Goal: Transaction & Acquisition: Book appointment/travel/reservation

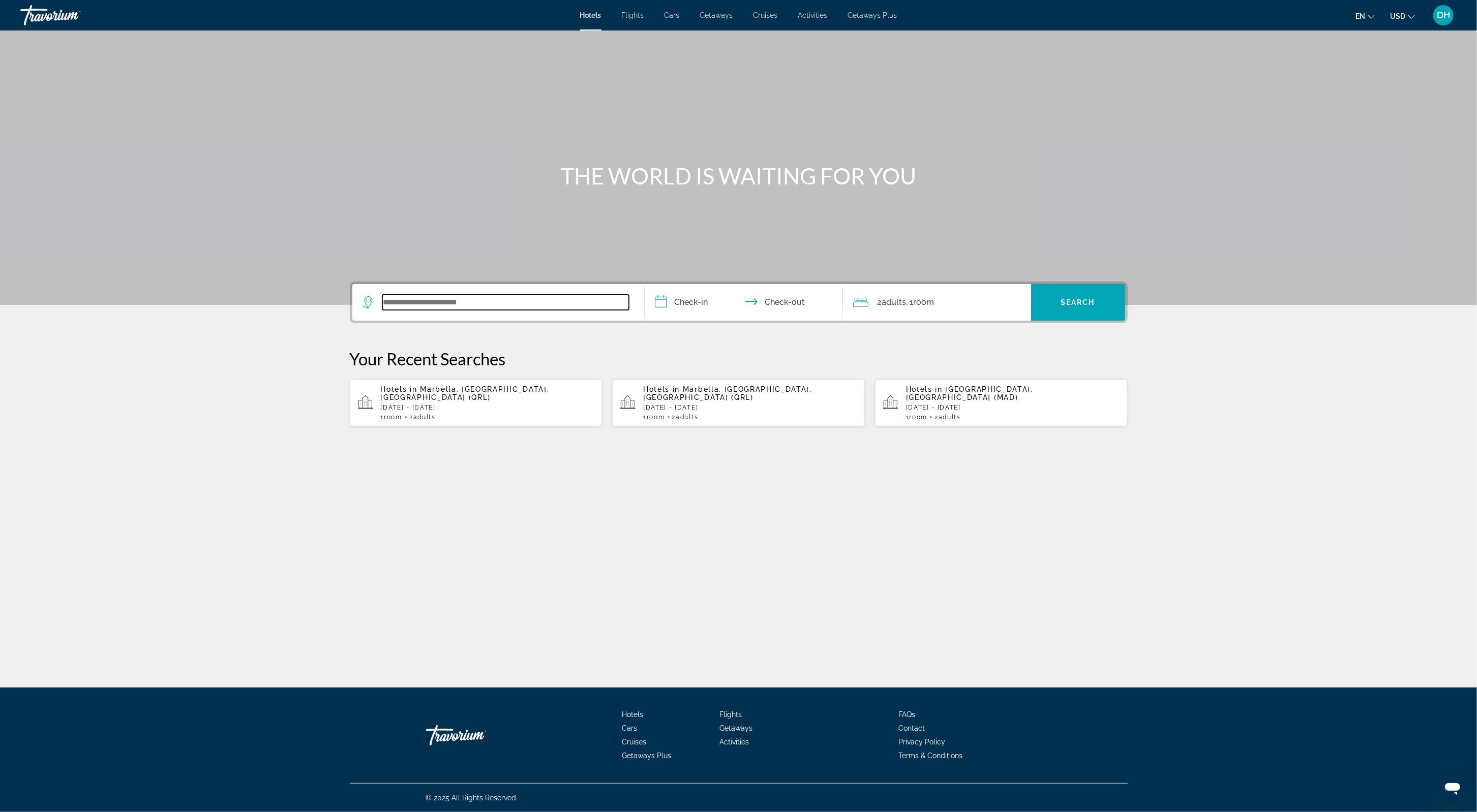
click at [406, 301] on input "Search widget" at bounding box center [505, 302] width 247 height 16
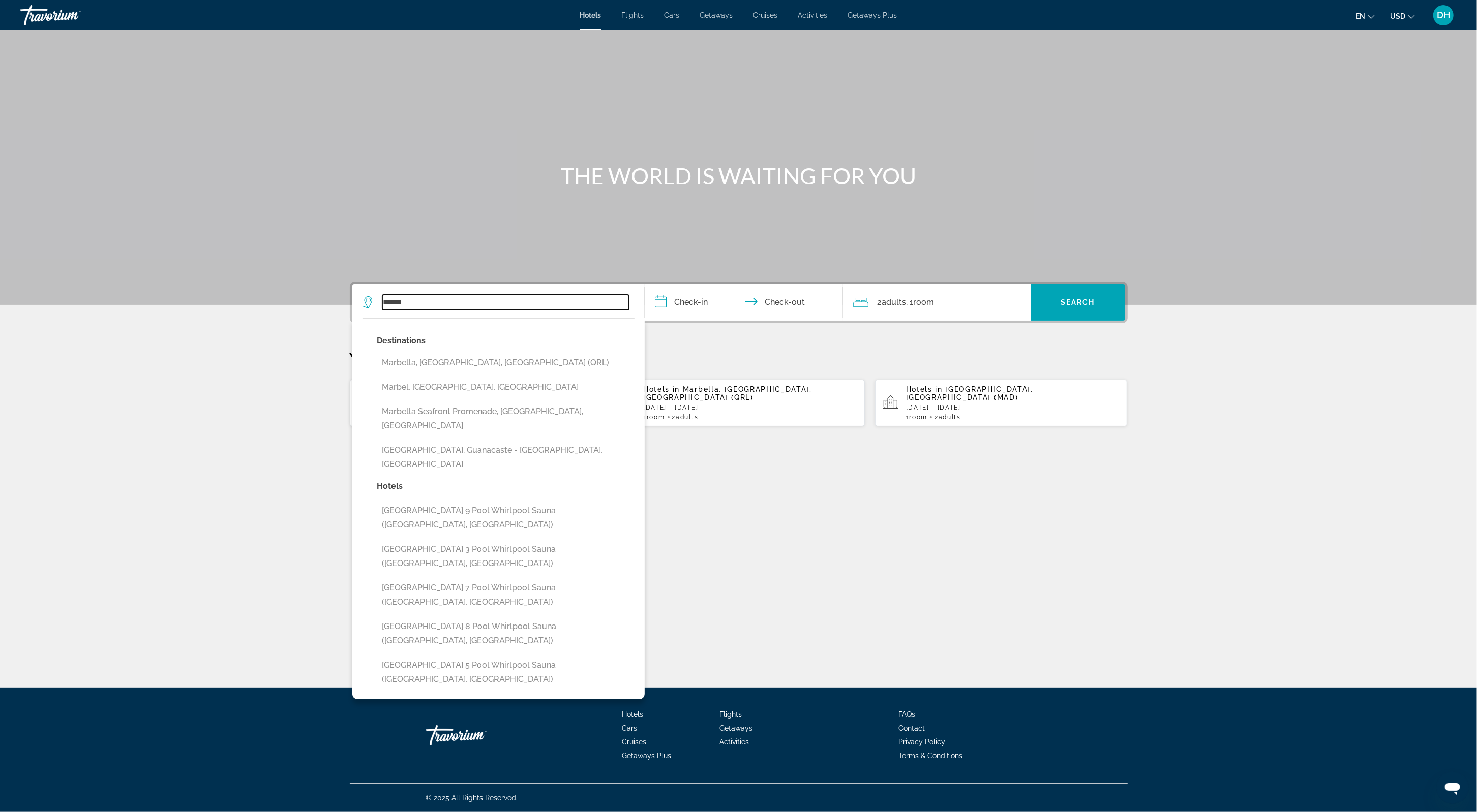
type input "******"
click at [748, 539] on div "**********" at bounding box center [738, 359] width 1477 height 657
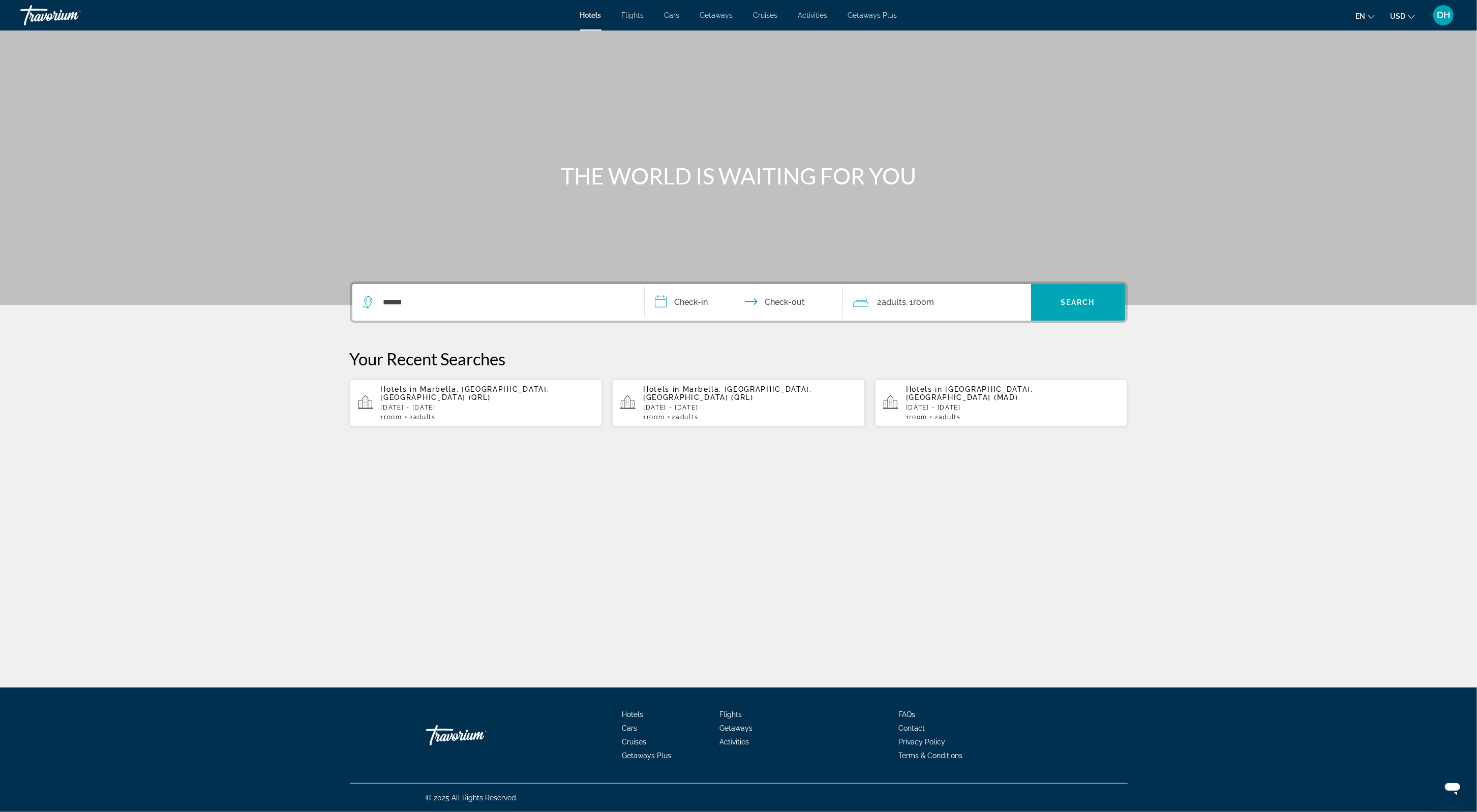
click at [498, 388] on span "Marbella, [GEOGRAPHIC_DATA], [GEOGRAPHIC_DATA] (QRL)" at bounding box center [465, 394] width 169 height 17
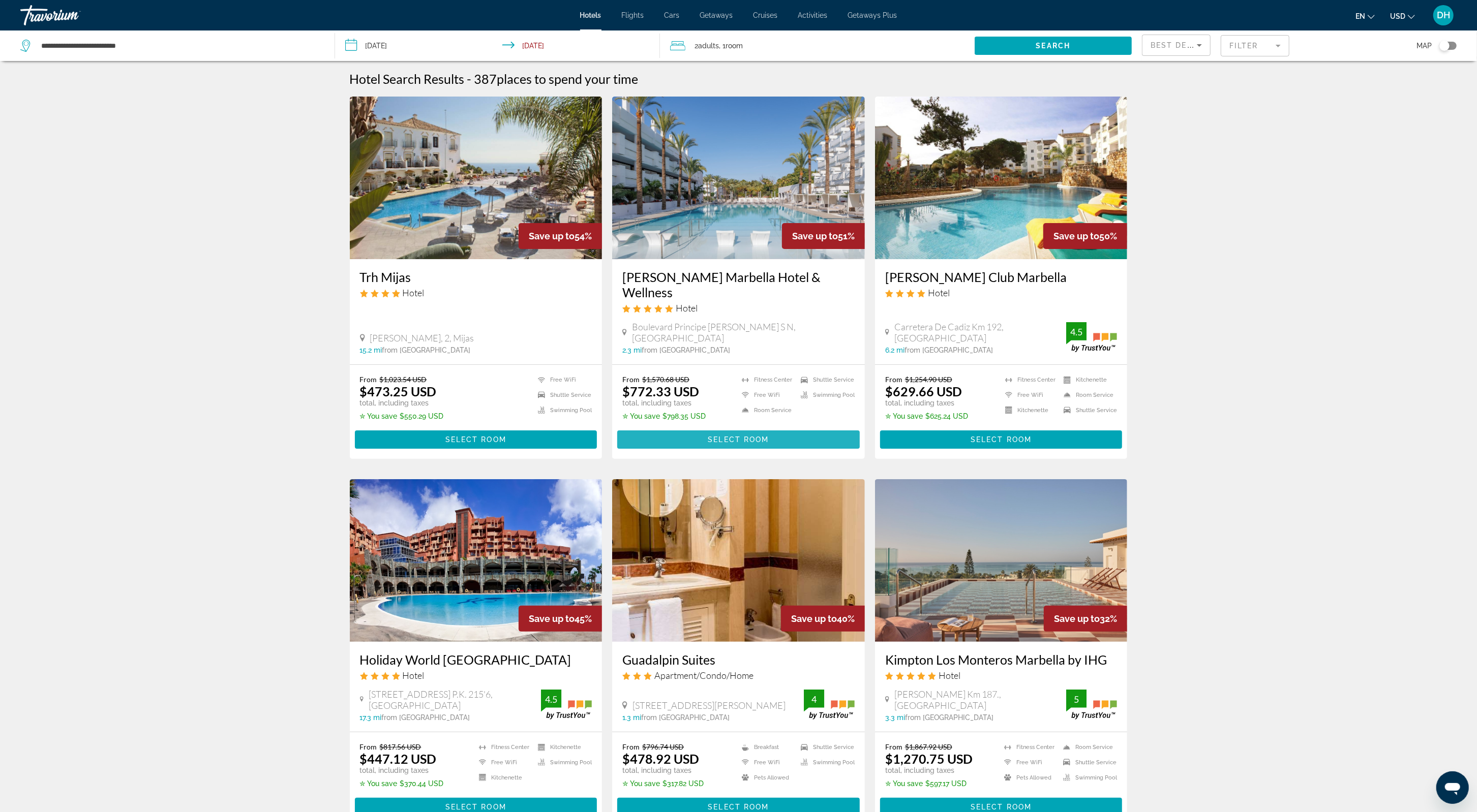
click at [722, 428] on span "Main content" at bounding box center [738, 439] width 242 height 25
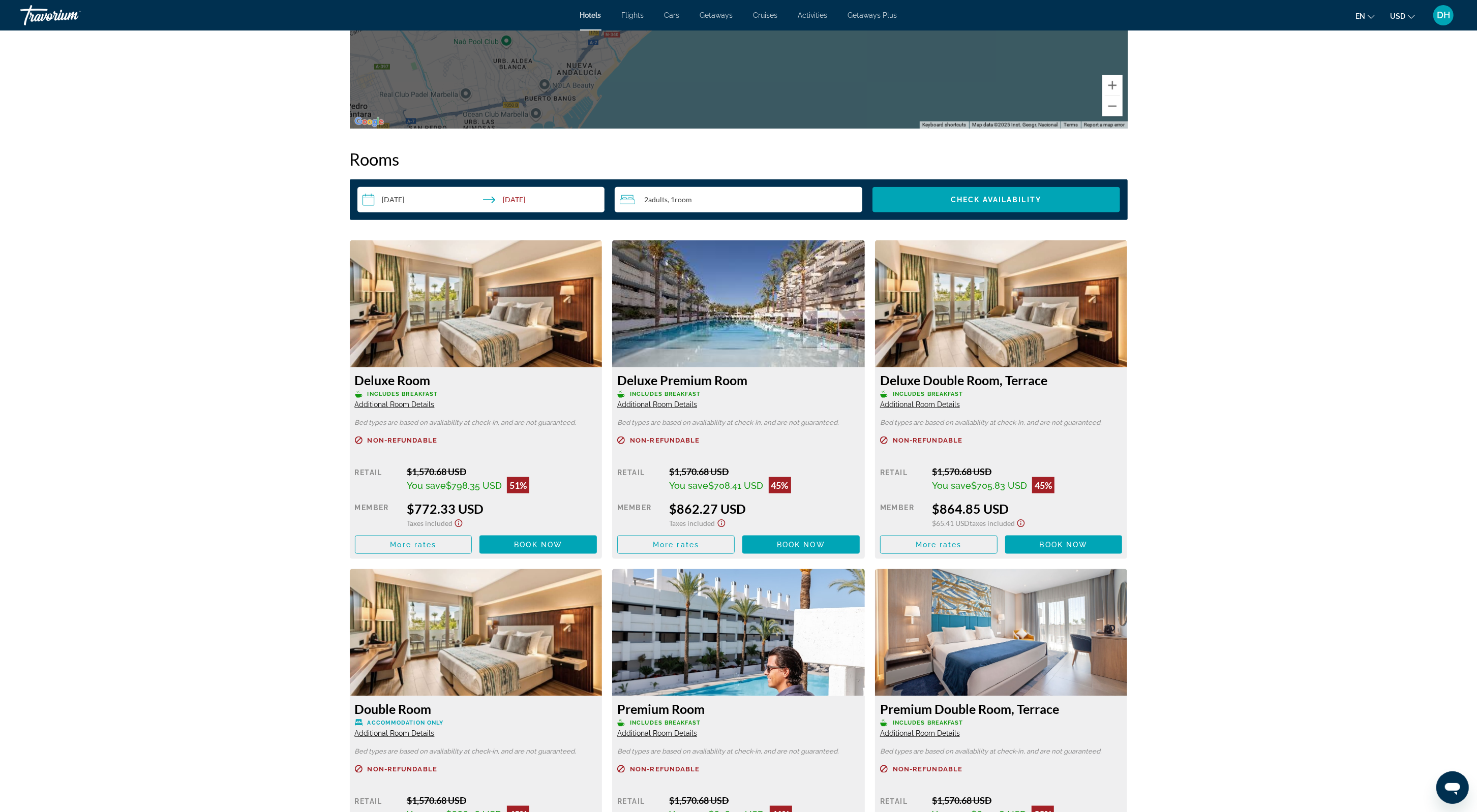
scroll to position [1177, 0]
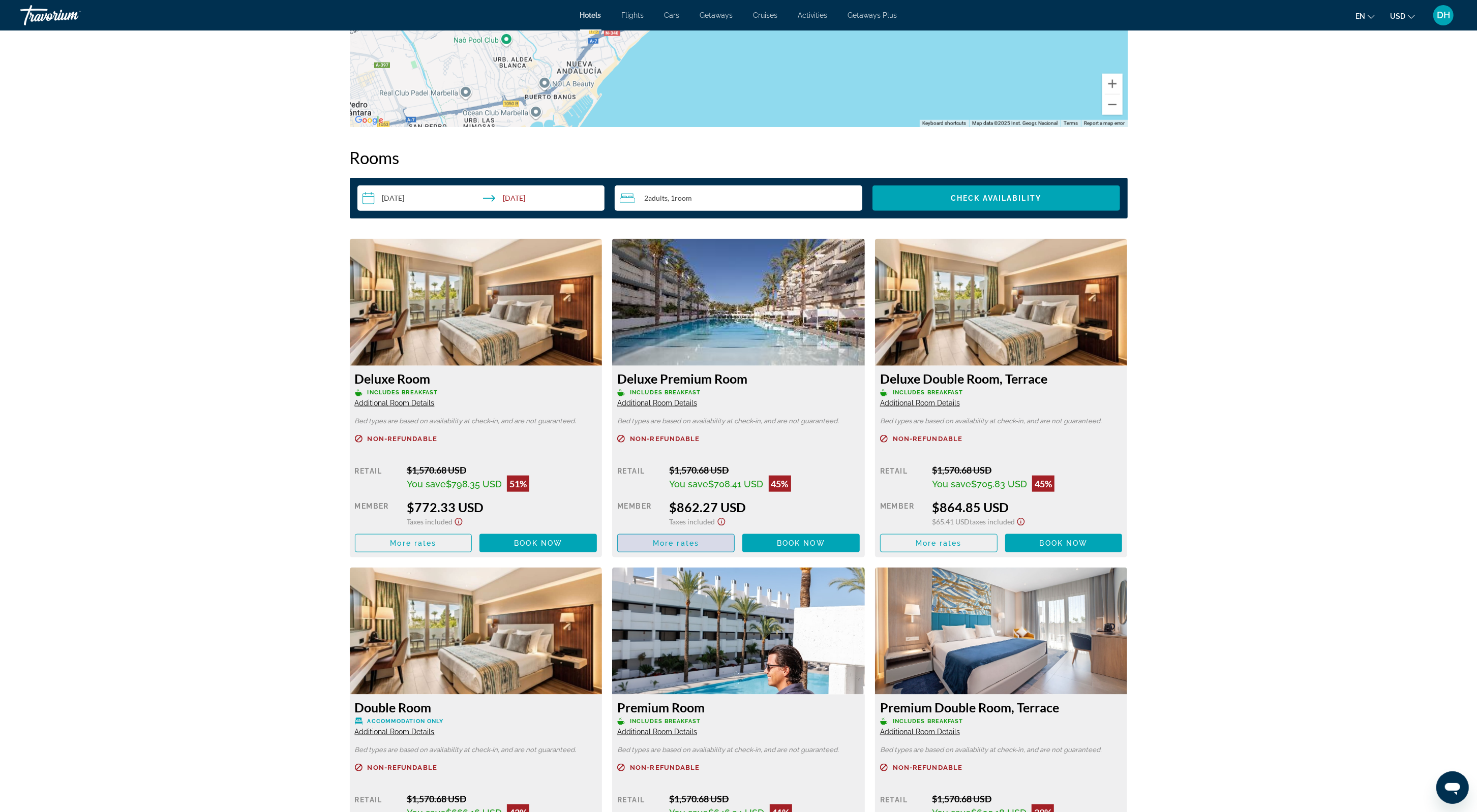
click at [669, 547] on span "More rates" at bounding box center [676, 543] width 46 height 8
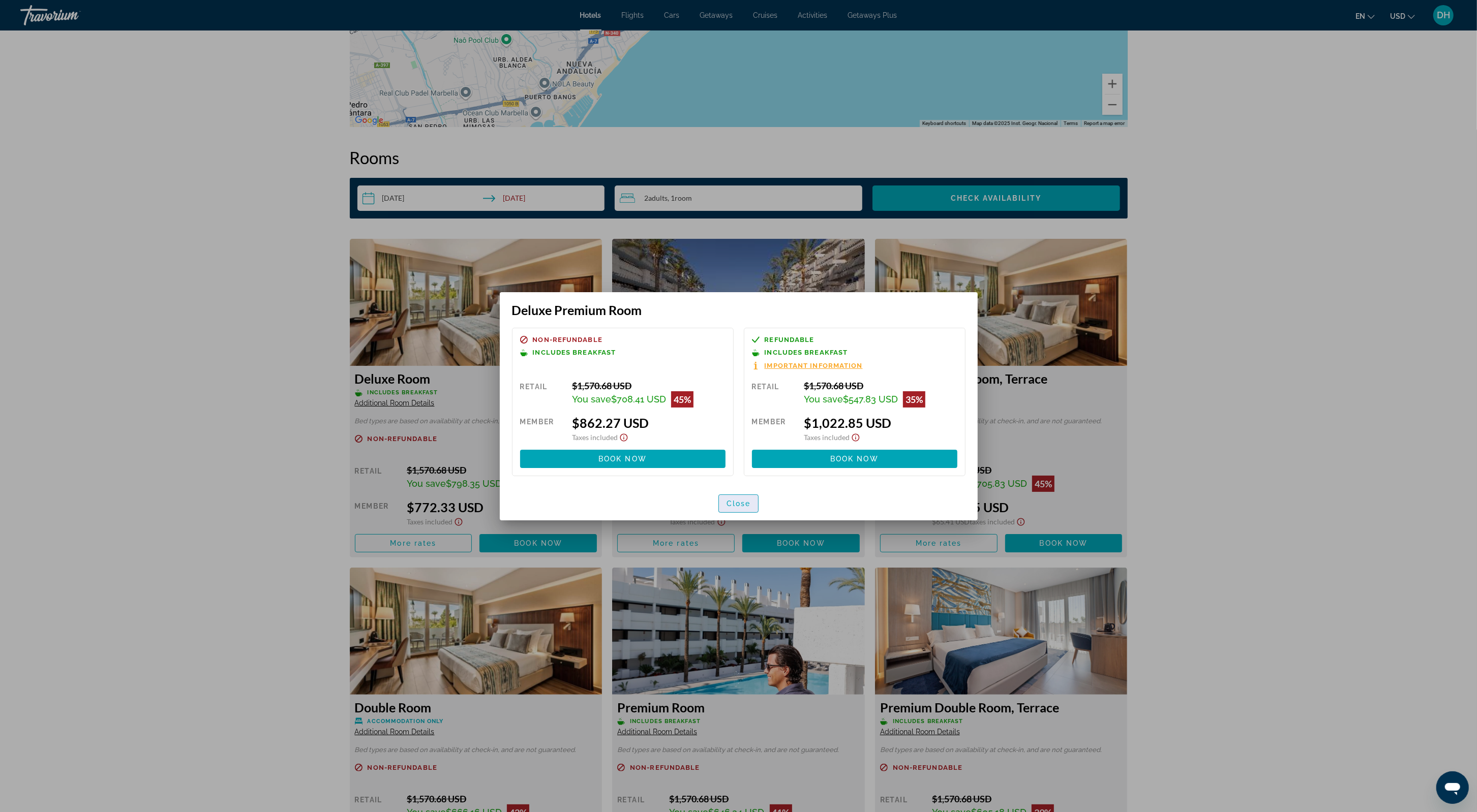
click at [757, 495] on span "button" at bounding box center [738, 503] width 39 height 25
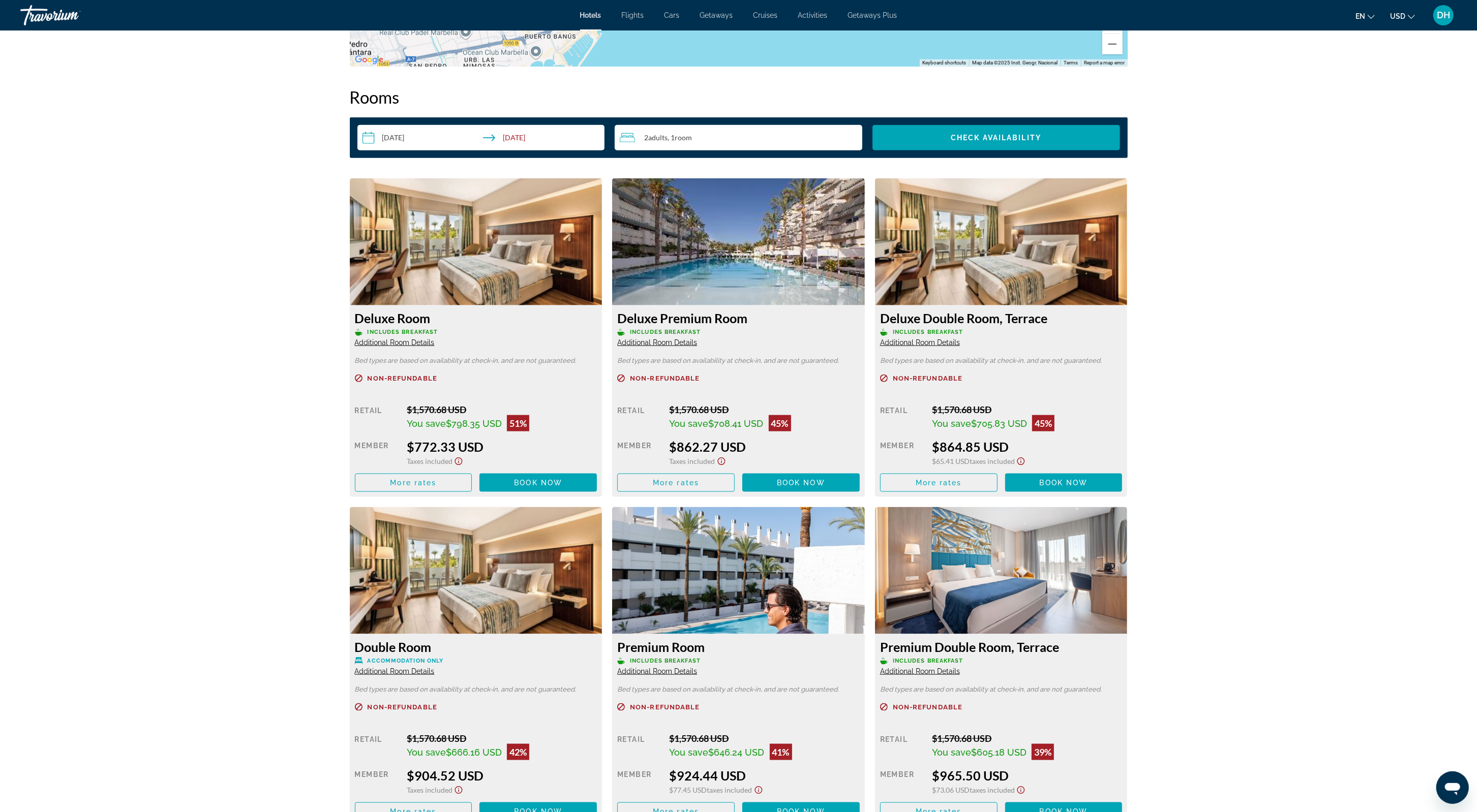
scroll to position [1107, 0]
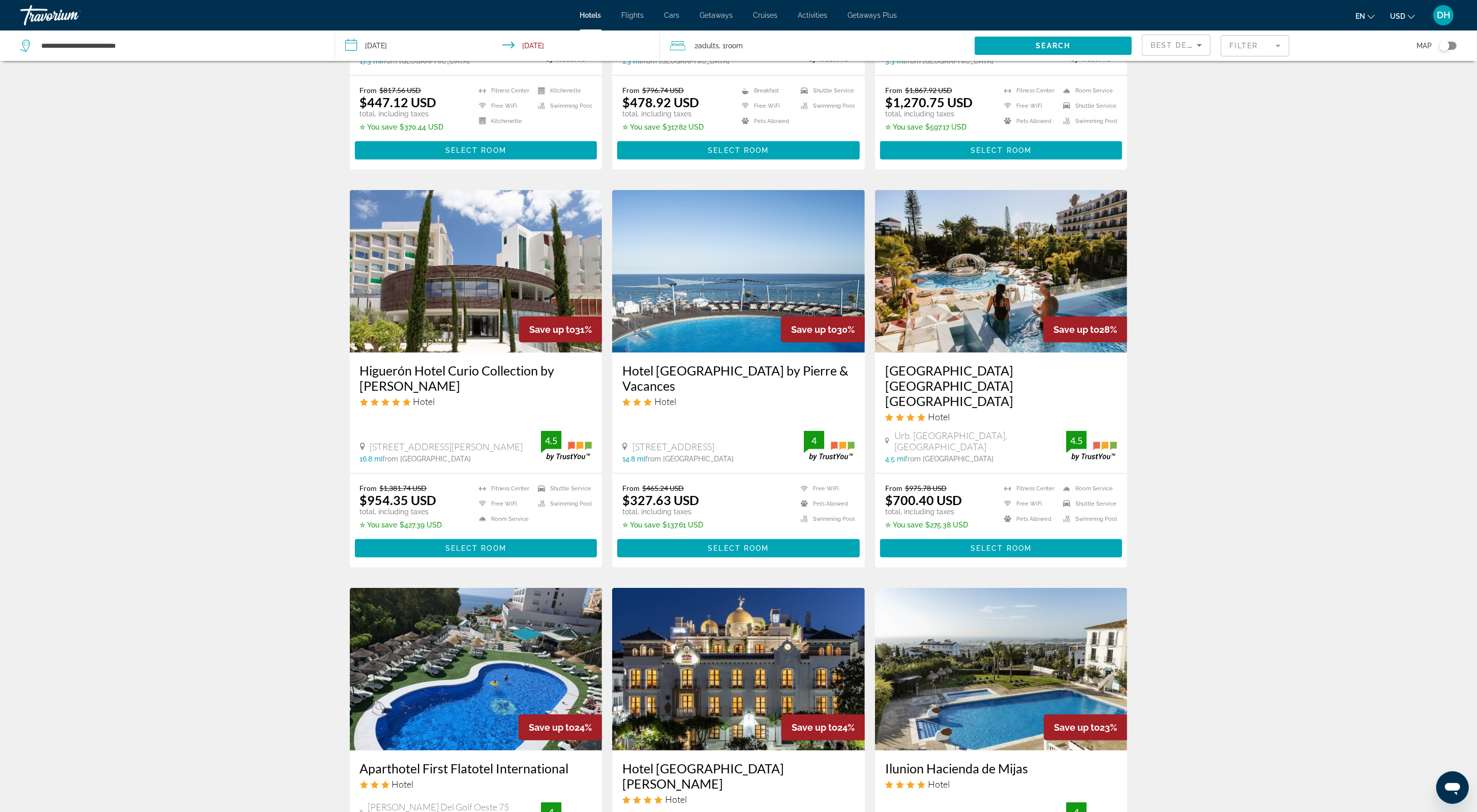
scroll to position [661, 0]
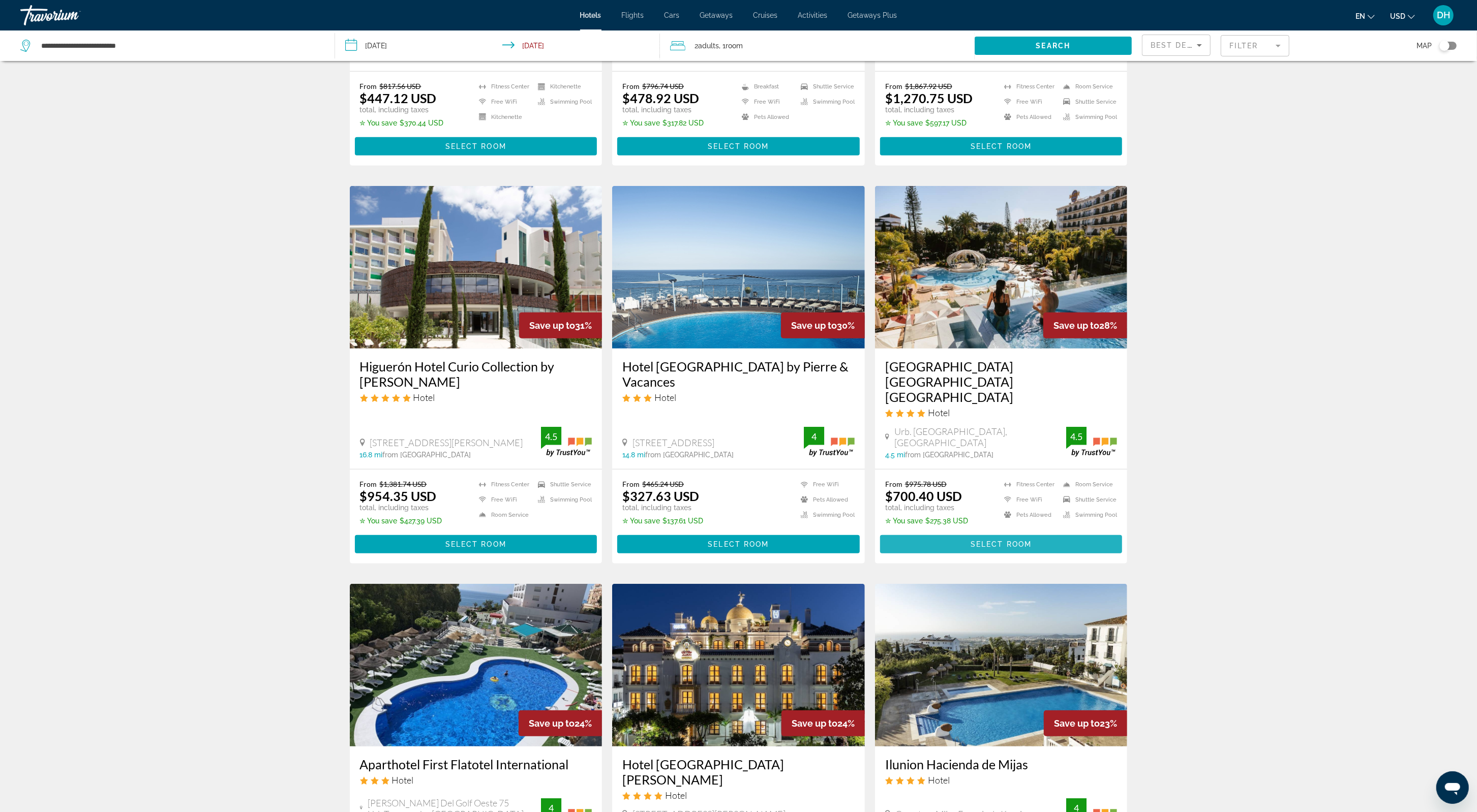
click at [960, 532] on span "Main content" at bounding box center [1001, 544] width 242 height 25
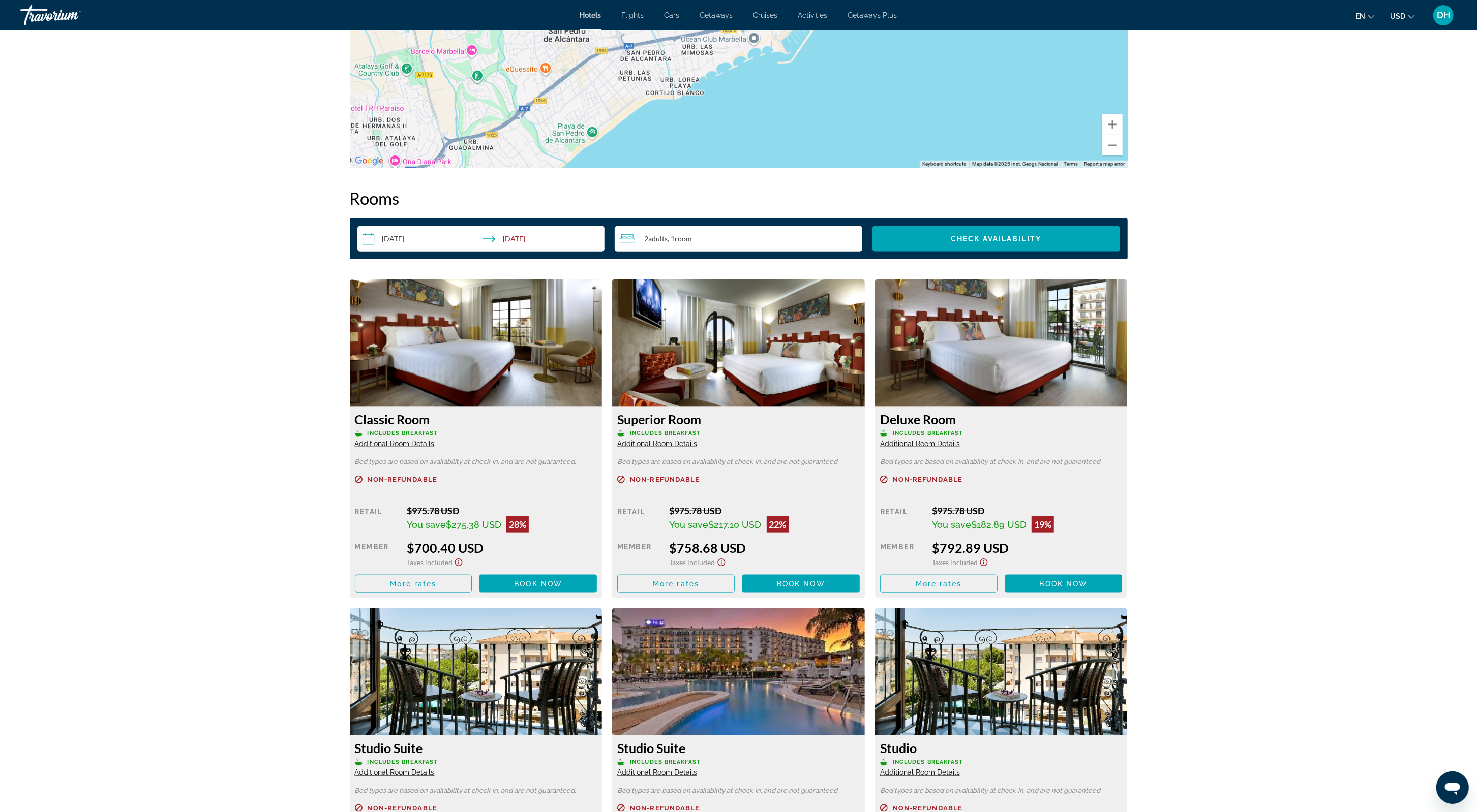
scroll to position [1117, 0]
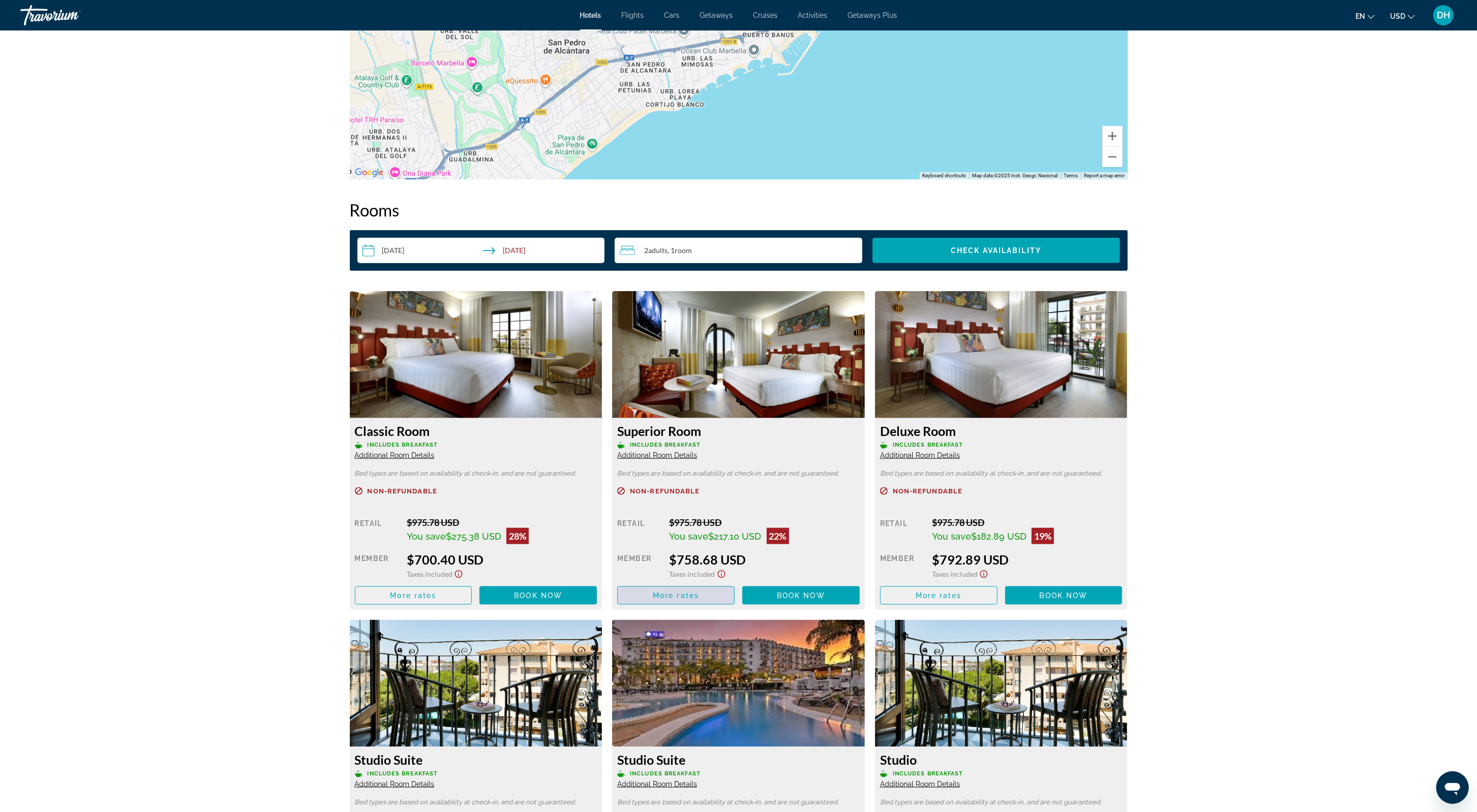
click at [654, 584] on span "Main content" at bounding box center [676, 595] width 117 height 25
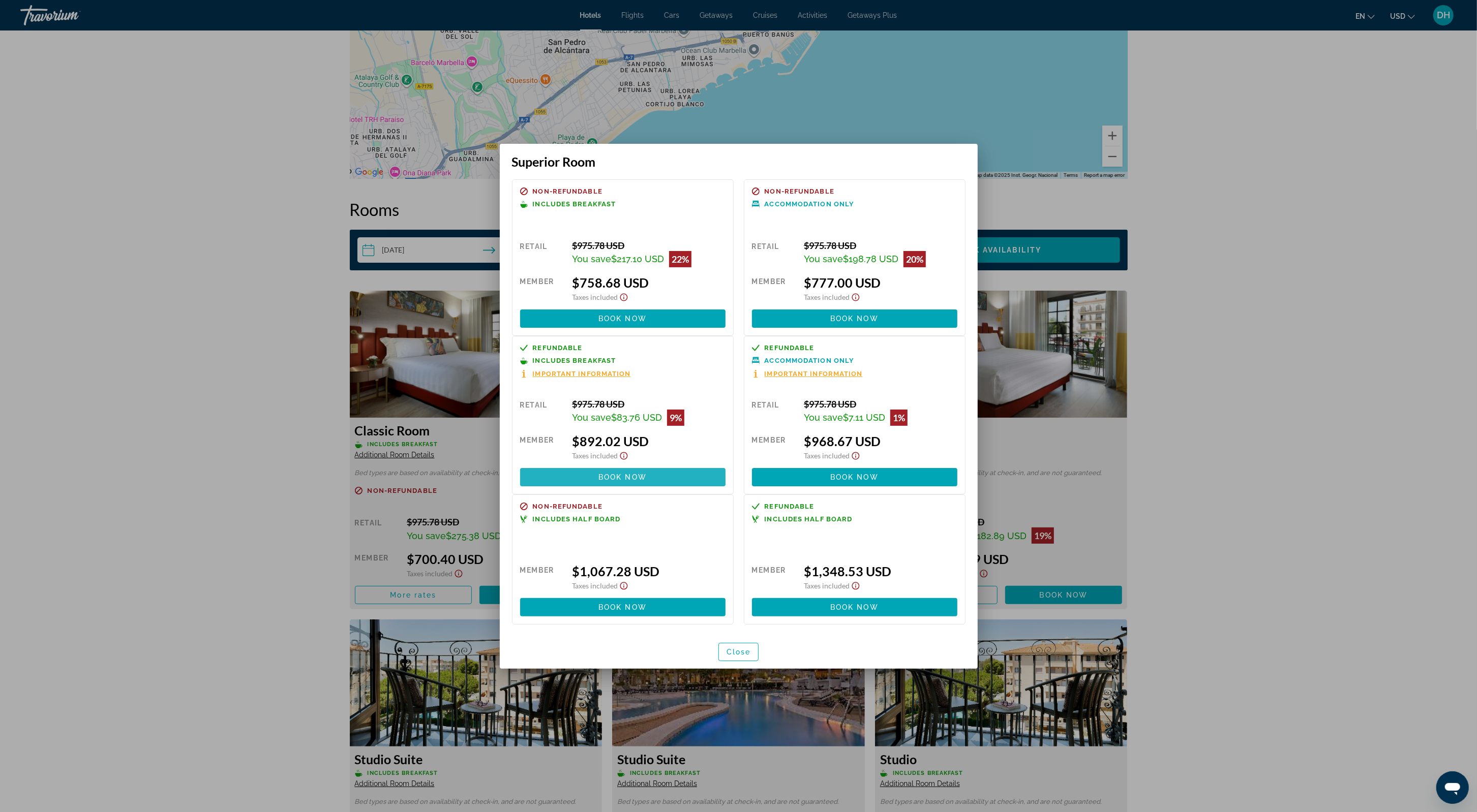
click at [608, 473] on span "Book now" at bounding box center [622, 477] width 49 height 8
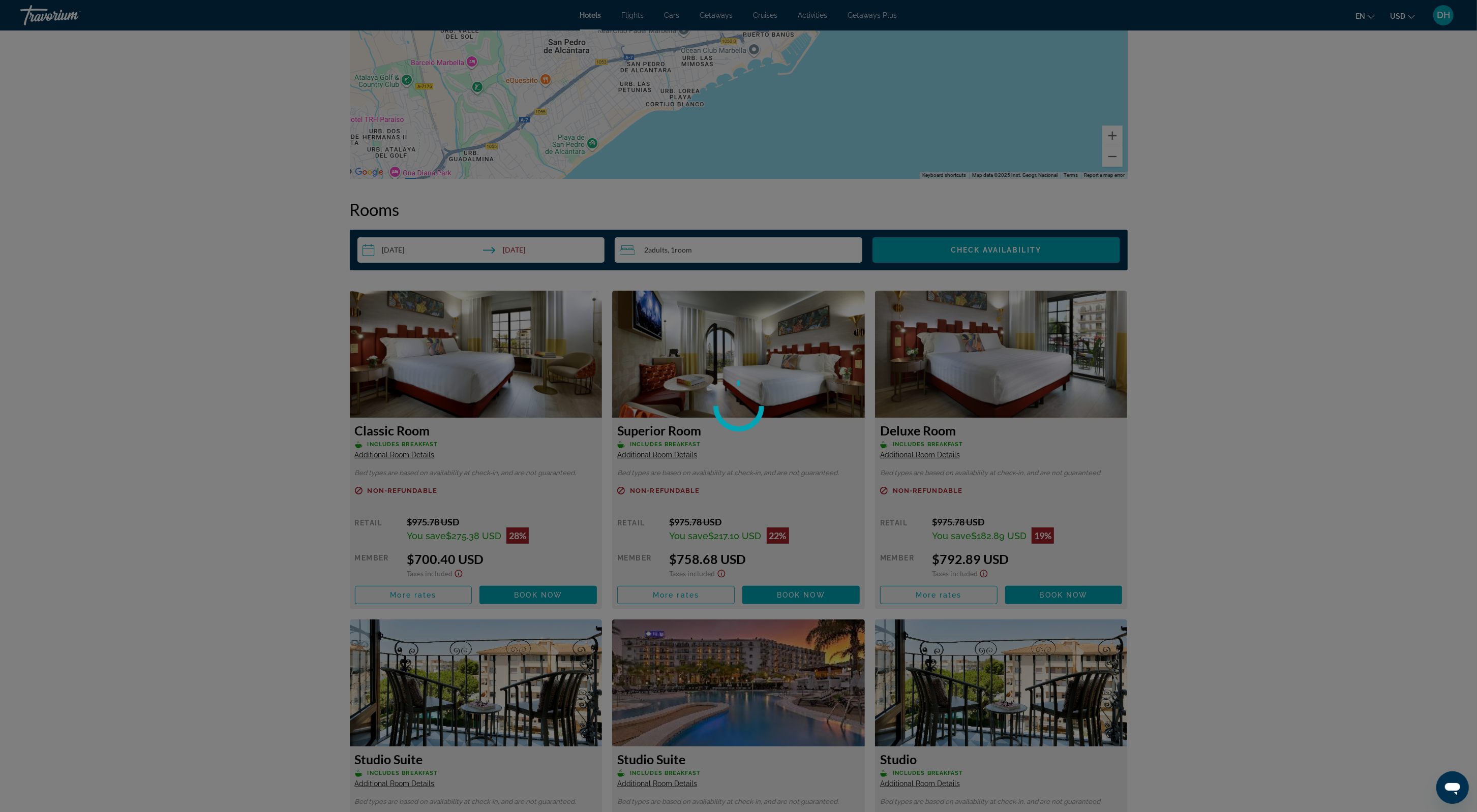
scroll to position [1117, 0]
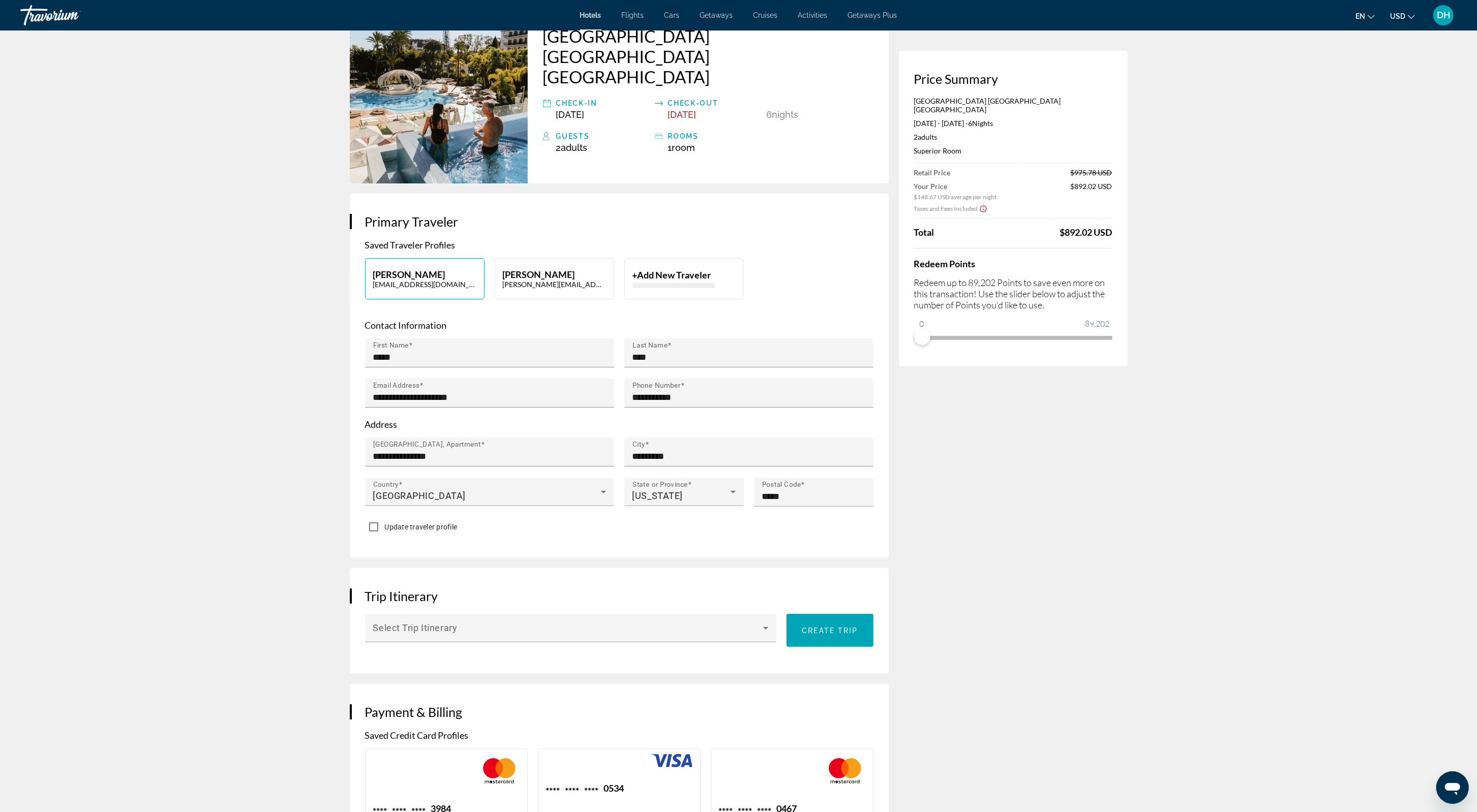
scroll to position [0, 84]
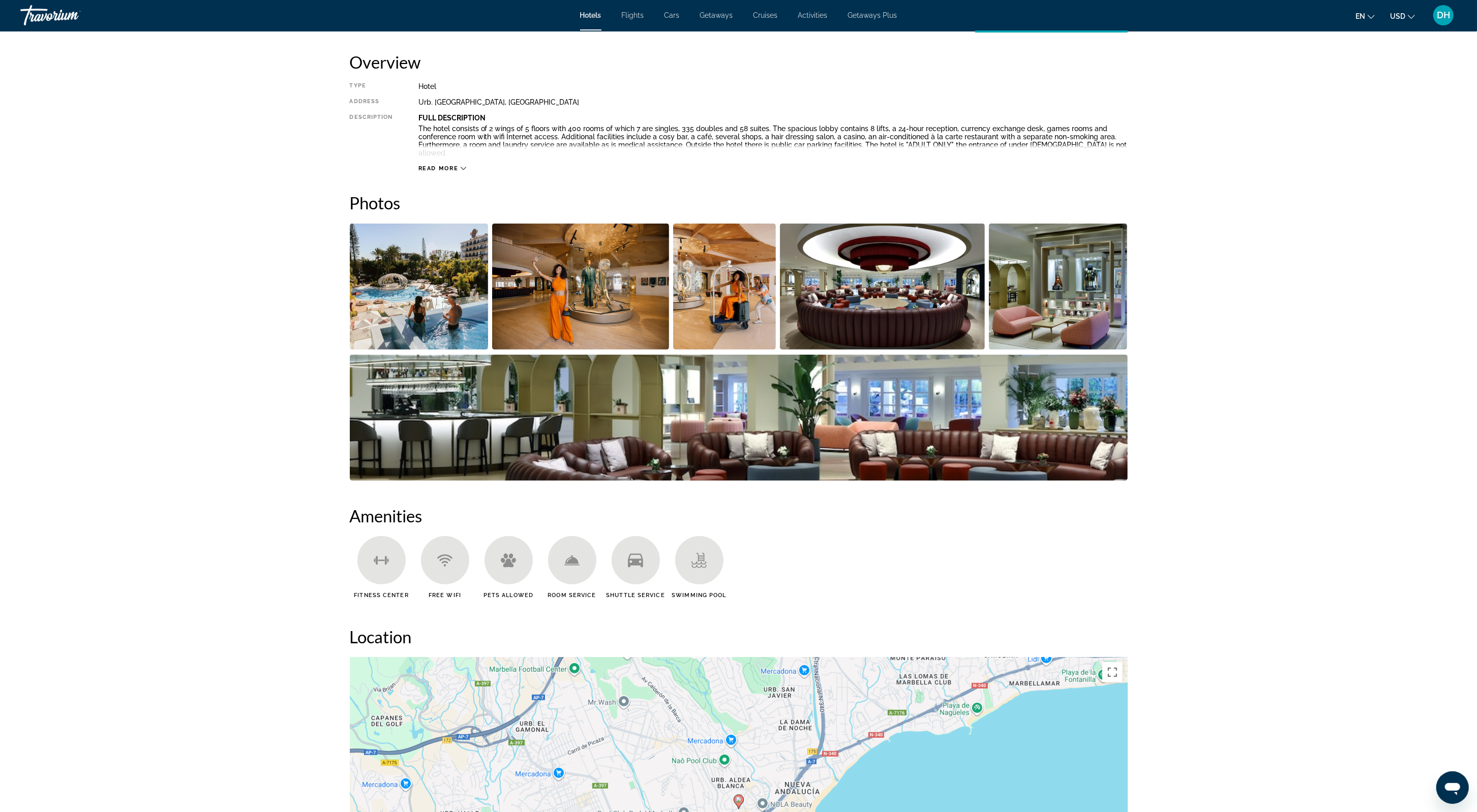
scroll to position [341, 0]
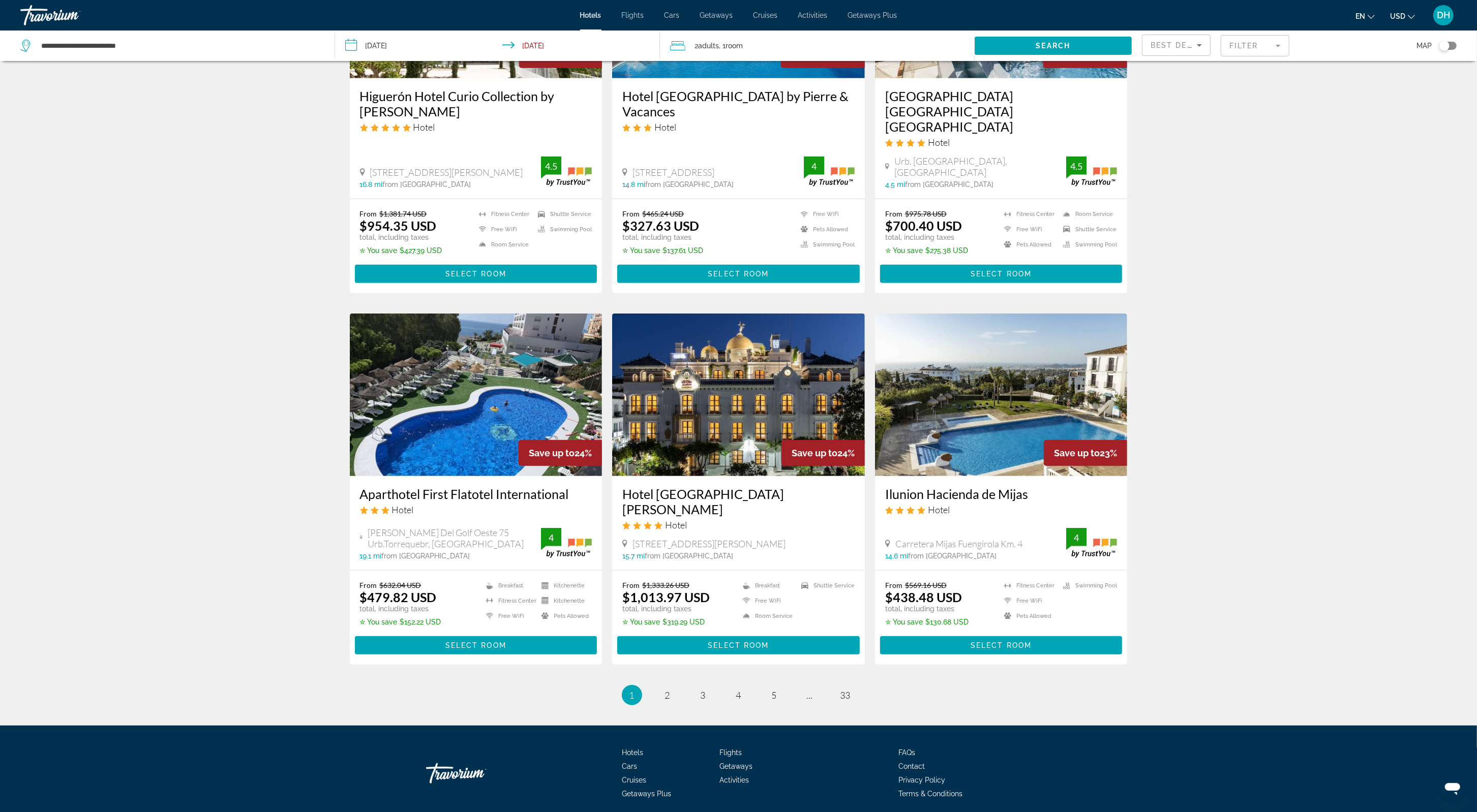
scroll to position [934, 0]
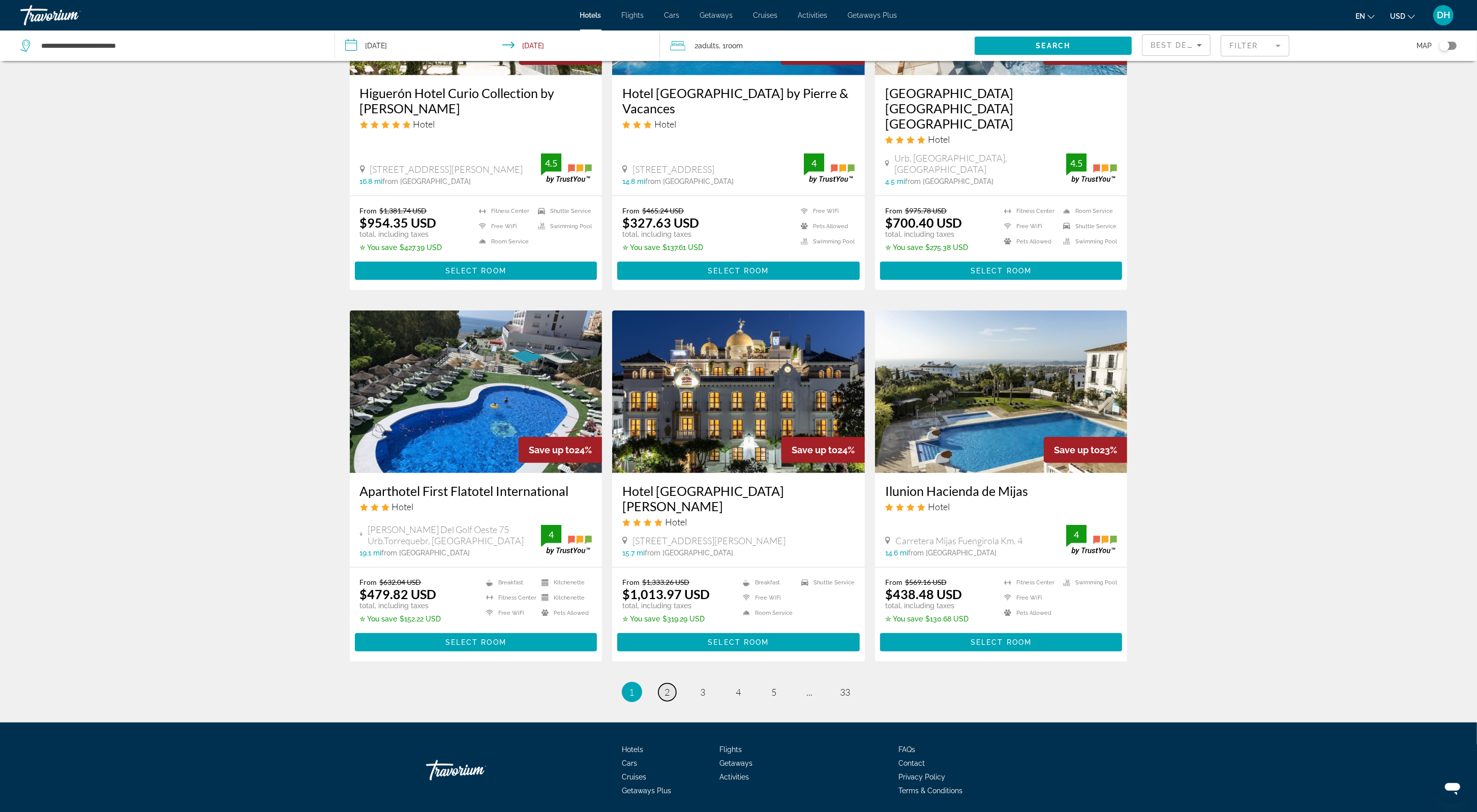
click at [675, 684] on link "page 2" at bounding box center [666, 692] width 17 height 17
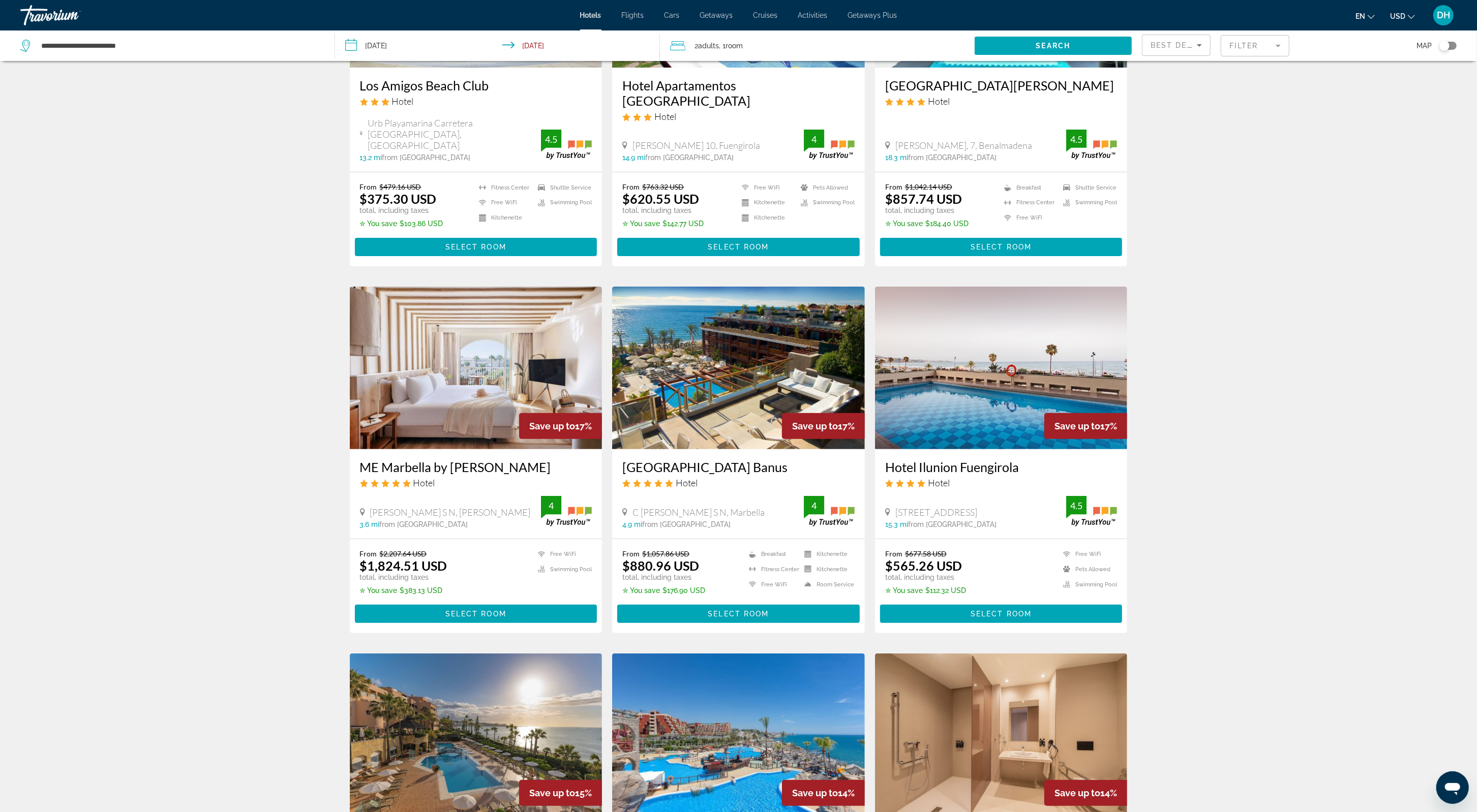
scroll to position [185, 0]
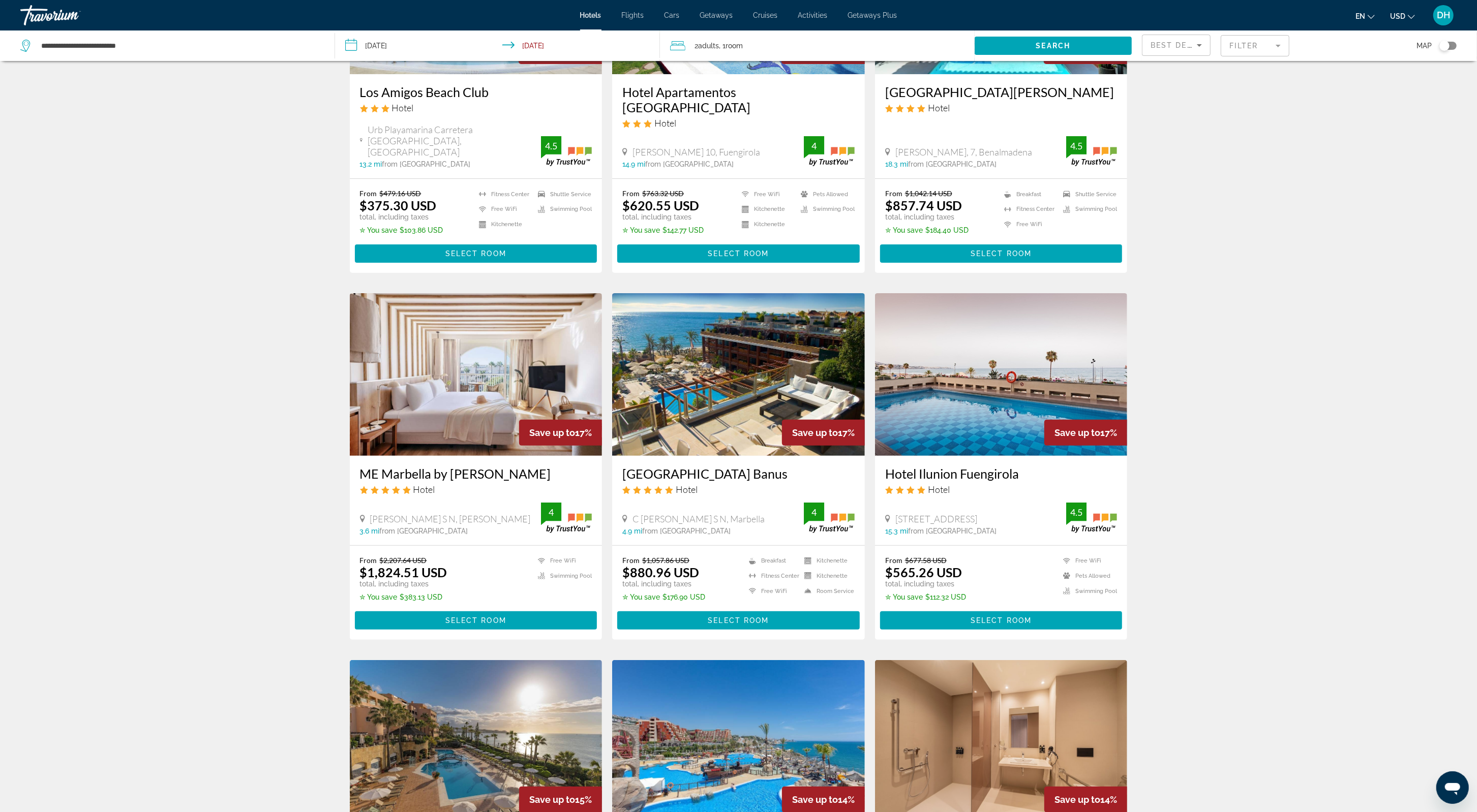
click at [722, 592] on div "From $1,057.86 USD $880.96 USD total, including taxes ✮ You save $176.90 USD Br…" at bounding box center [738, 593] width 232 height 73
click at [722, 617] on span "Select Room" at bounding box center [738, 620] width 61 height 8
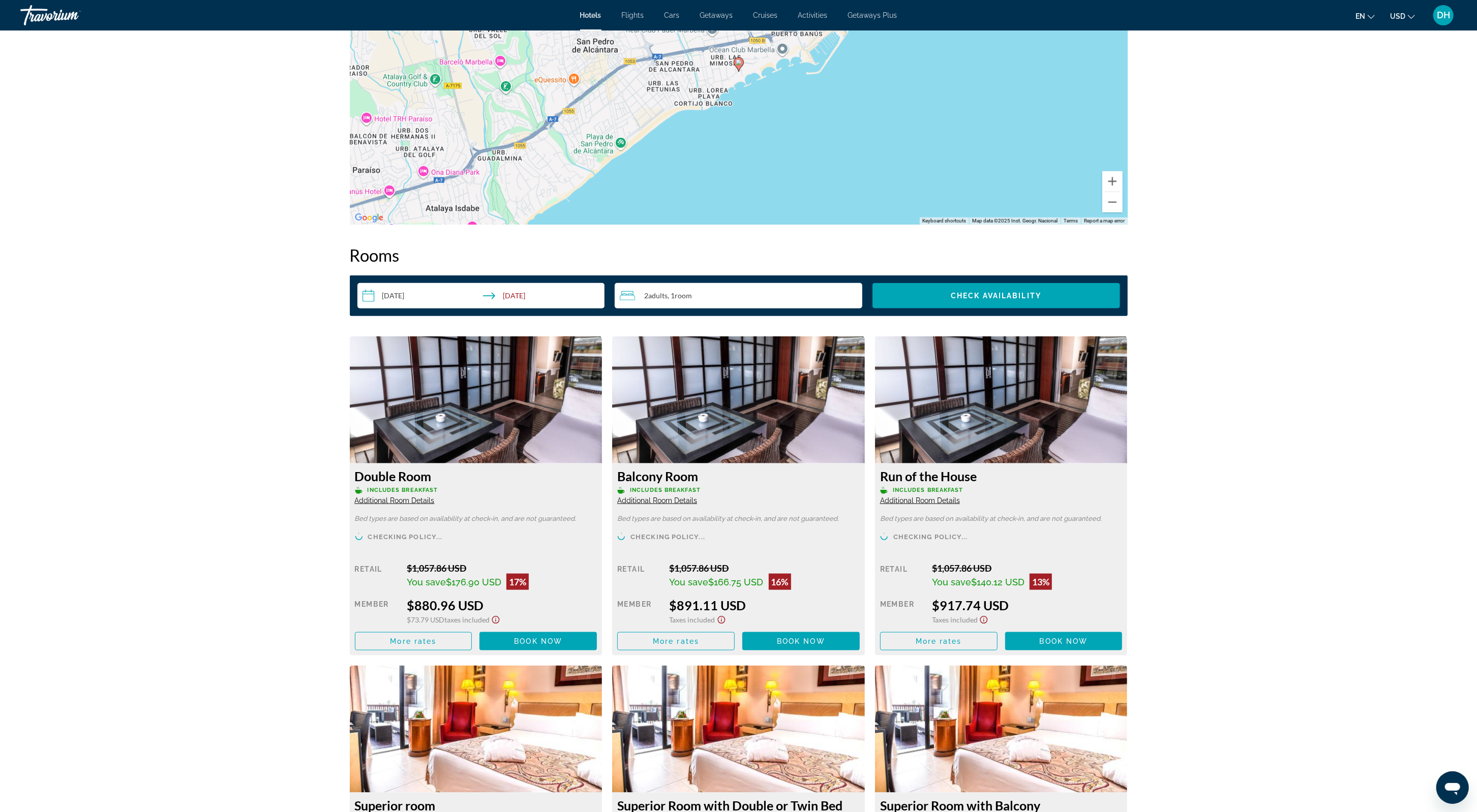
scroll to position [1115, 0]
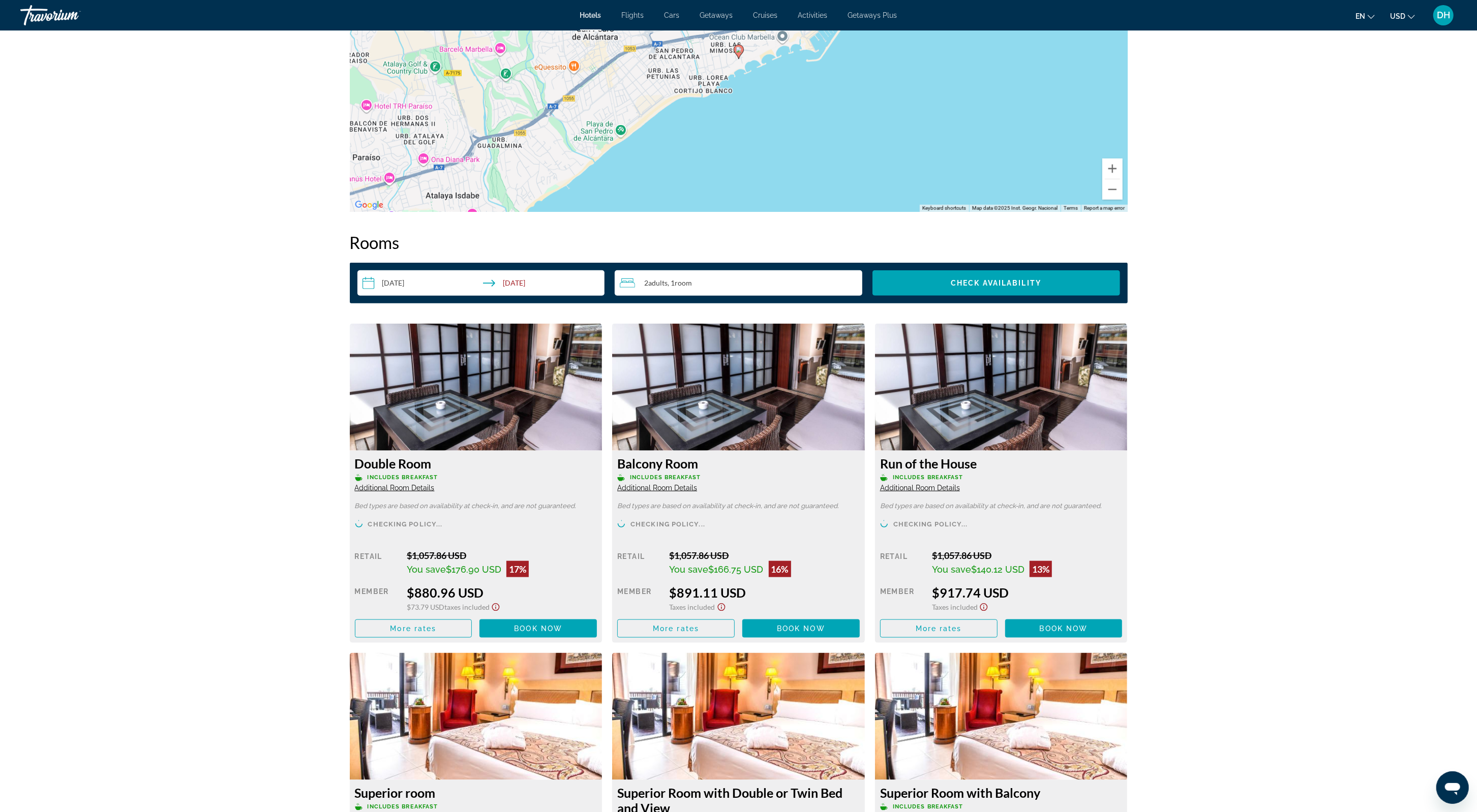
click at [523, 272] on input "**********" at bounding box center [483, 284] width 252 height 28
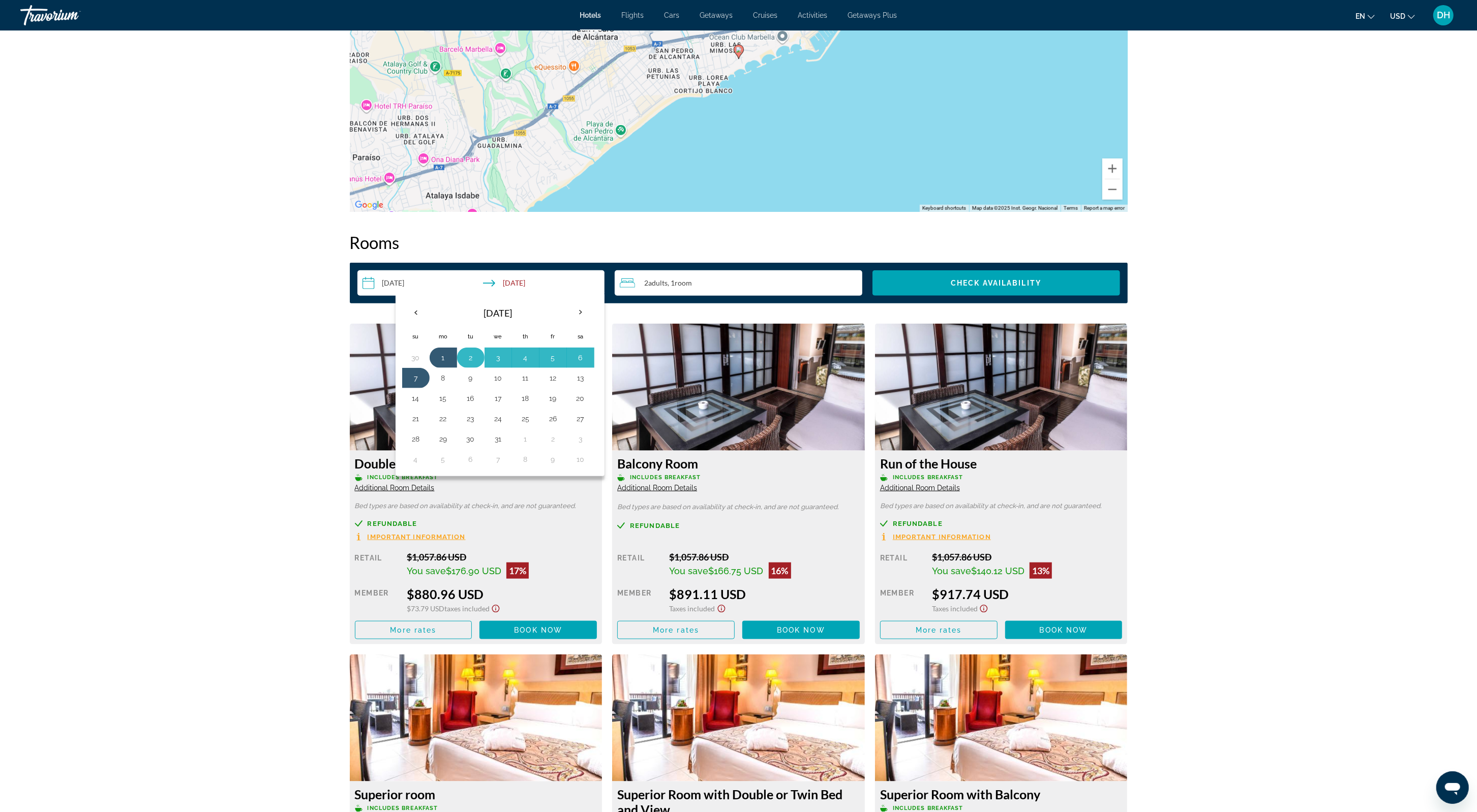
click at [464, 357] on button "2" at bounding box center [471, 358] width 17 height 15
click at [410, 374] on button "7" at bounding box center [416, 378] width 17 height 15
type input "**********"
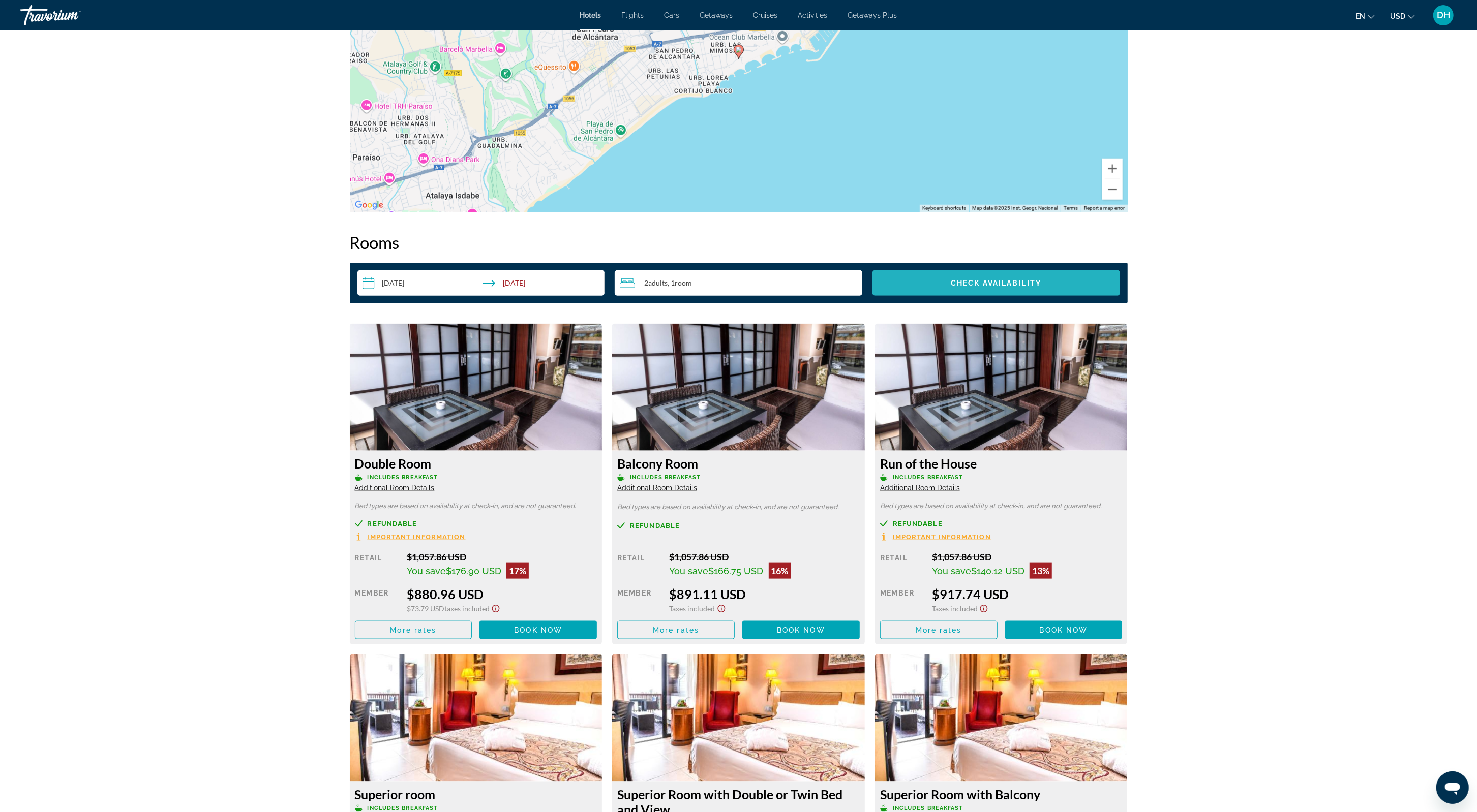
click at [1027, 271] on span "Search widget" at bounding box center [996, 283] width 248 height 25
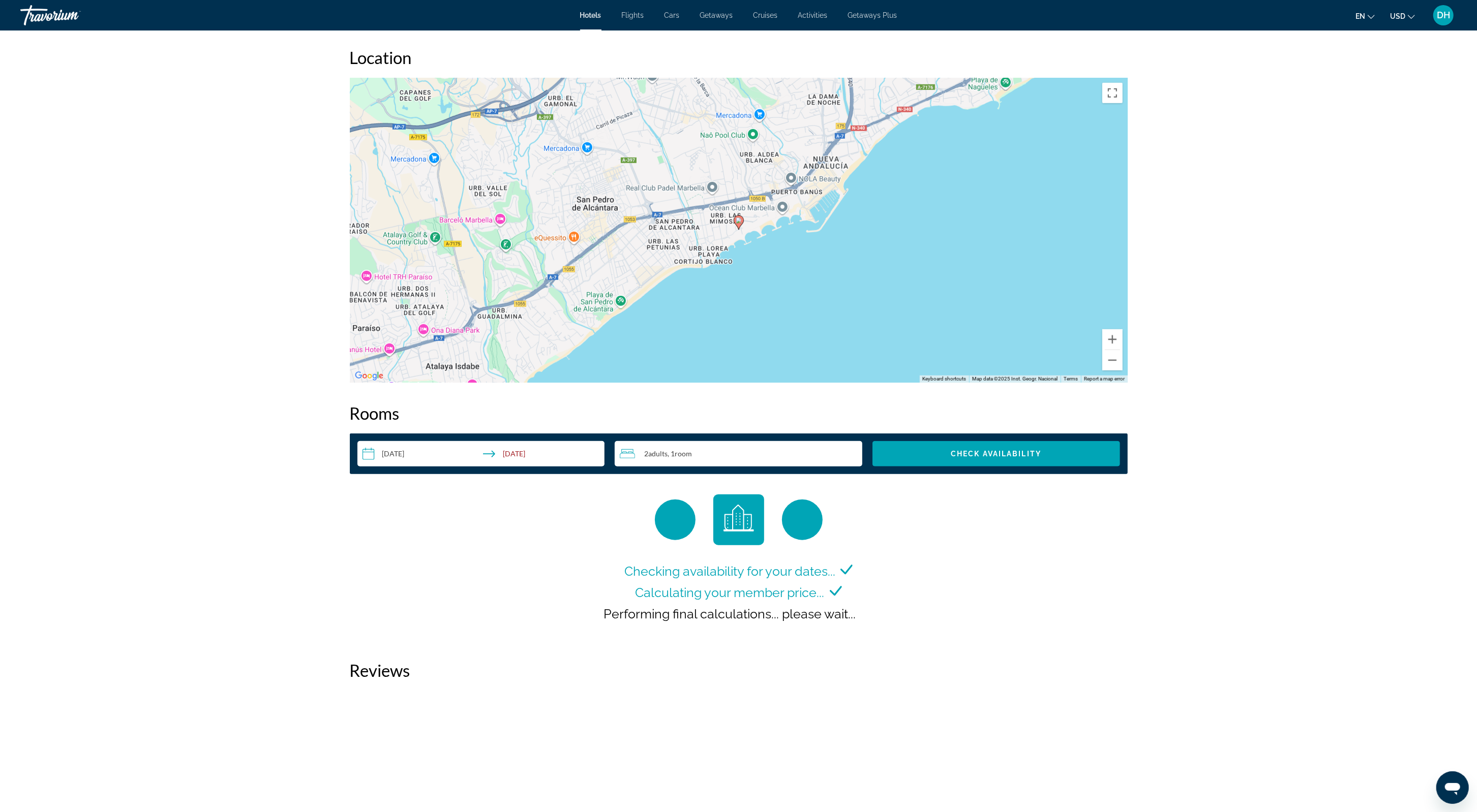
scroll to position [945, 0]
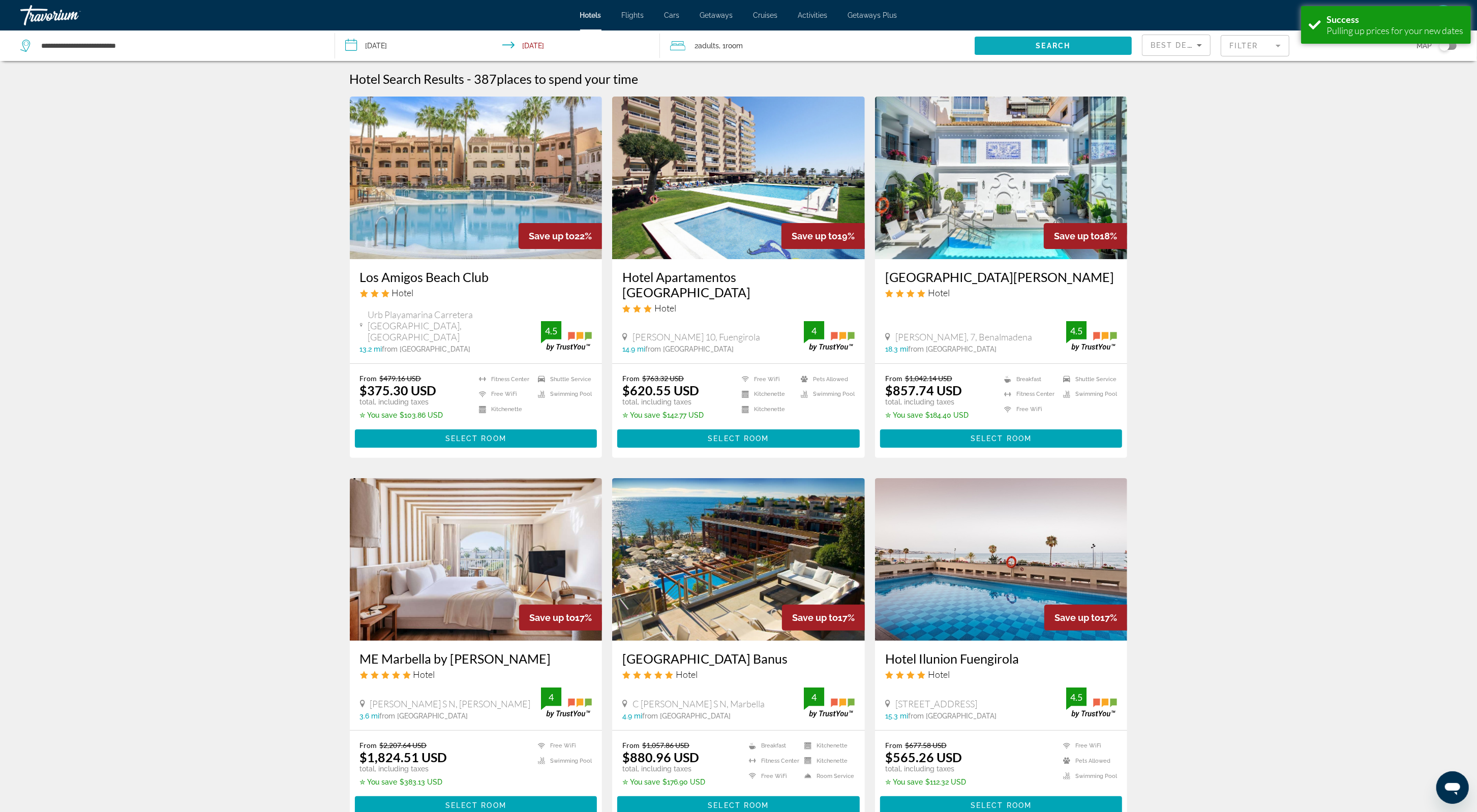
click at [1091, 49] on span "Search widget" at bounding box center [1053, 46] width 157 height 25
click at [1251, 51] on mat-form-field "Filter" at bounding box center [1255, 45] width 69 height 21
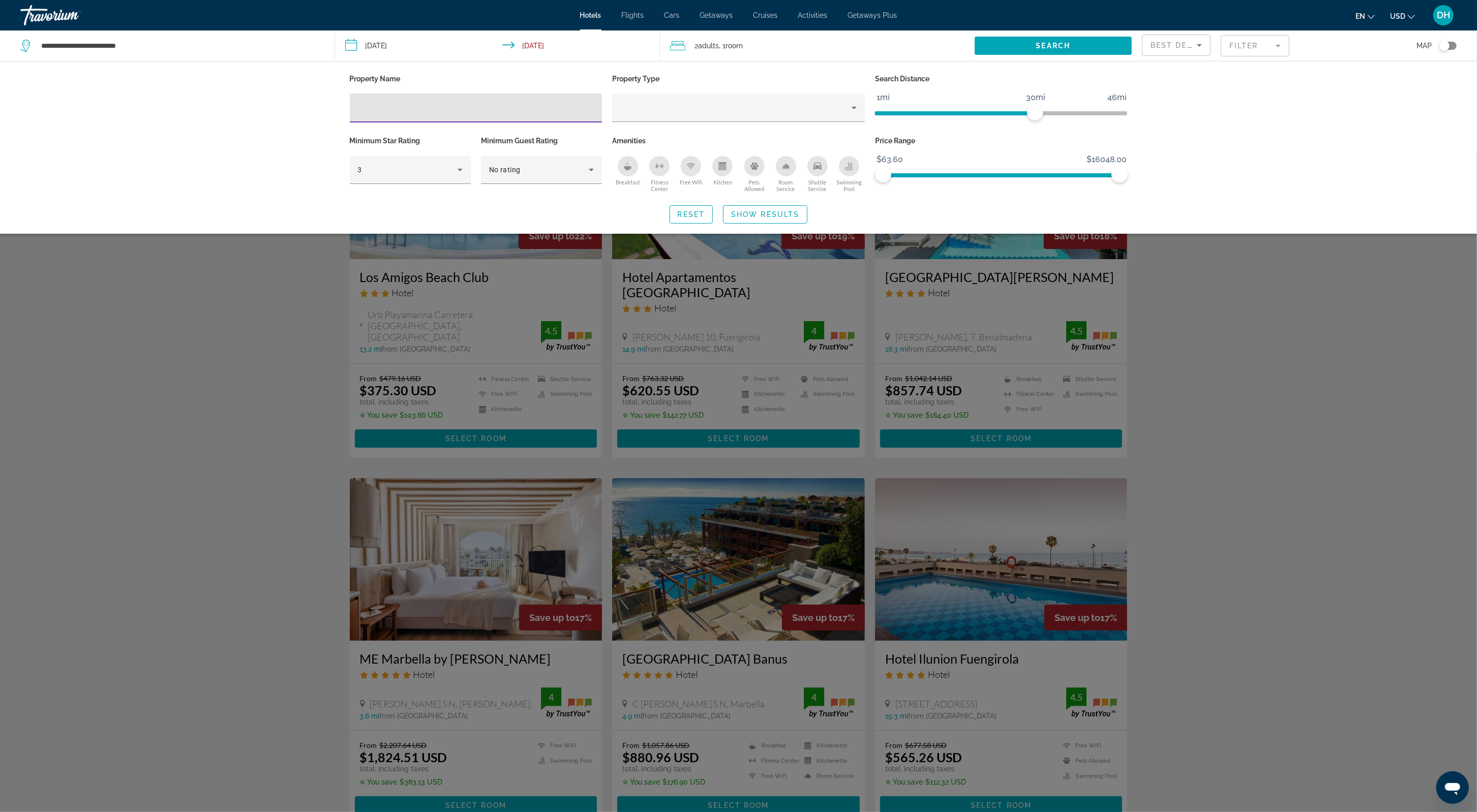
click at [498, 106] on input "Hotel Filters" at bounding box center [476, 107] width 236 height 12
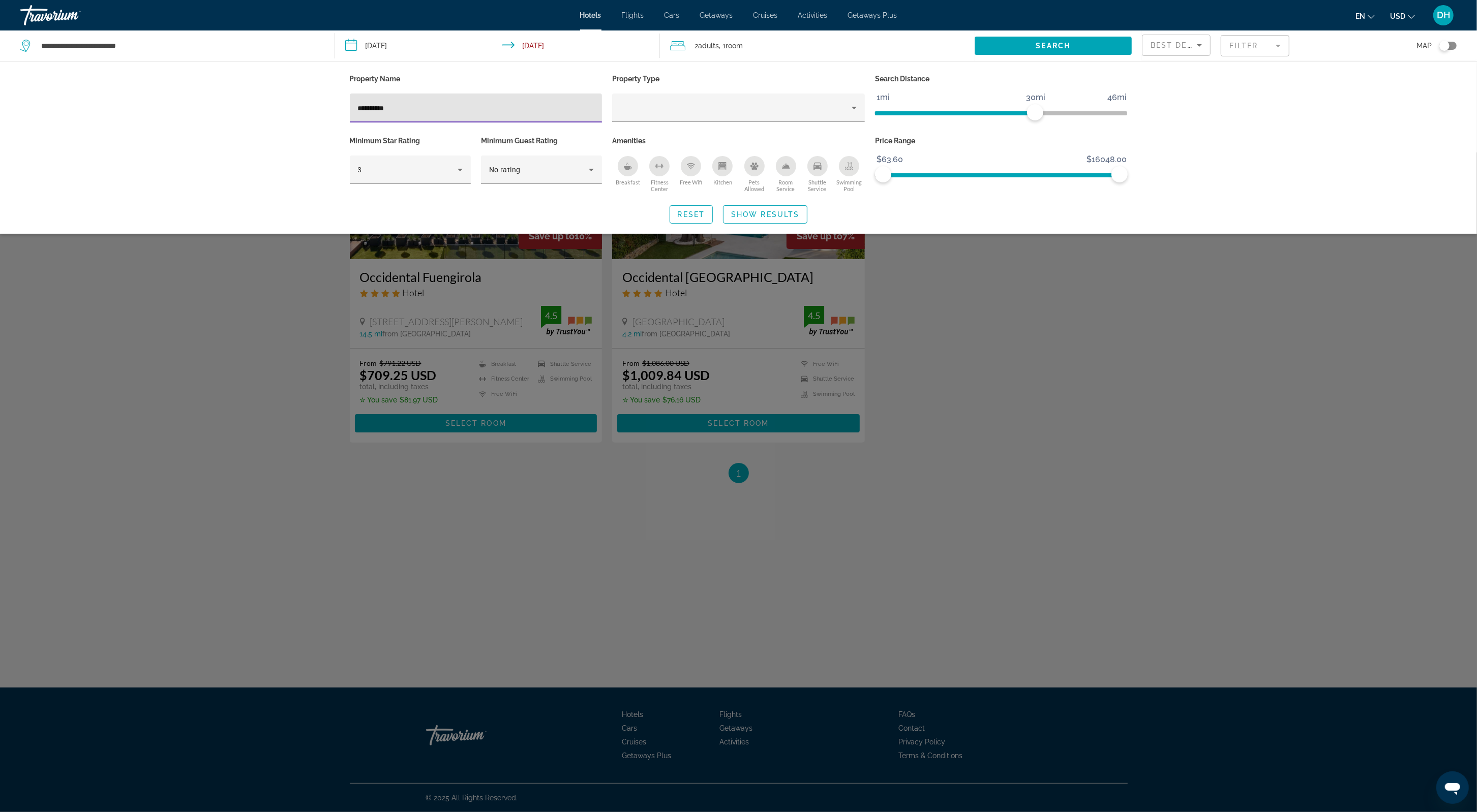
type input "**********"
click at [538, 687] on div "Search widget" at bounding box center [738, 482] width 1477 height 660
